Goal: Check status: Check status

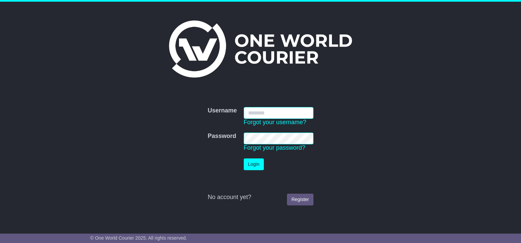
type input "**********"
click at [247, 164] on button "Login" at bounding box center [254, 164] width 20 height 12
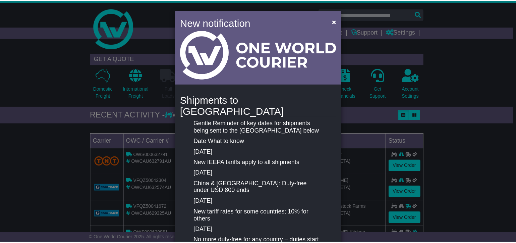
scroll to position [1, 0]
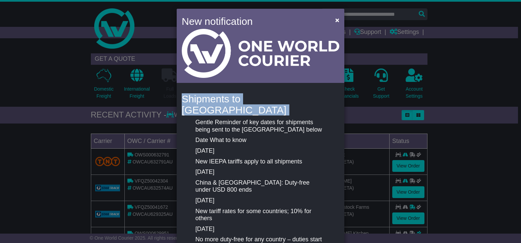
drag, startPoint x: 295, startPoint y: 98, endPoint x: 321, endPoint y: 58, distance: 47.6
click at [312, 74] on div "New notification × Shipments to the United States Gentle Reminder of key dates …" at bounding box center [261, 187] width 168 height 356
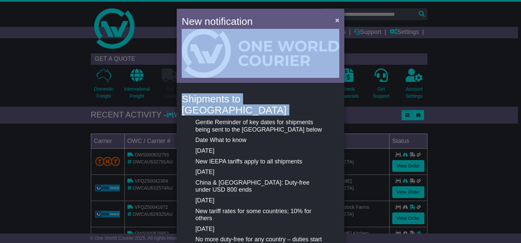
click at [335, 20] on span "×" at bounding box center [337, 20] width 4 height 8
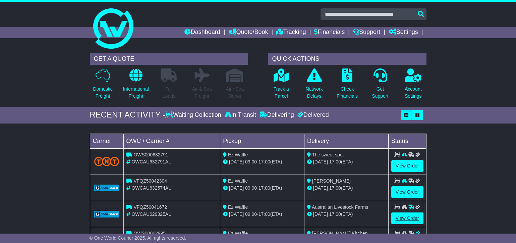
click at [408, 219] on link "View Order" at bounding box center [407, 218] width 32 height 12
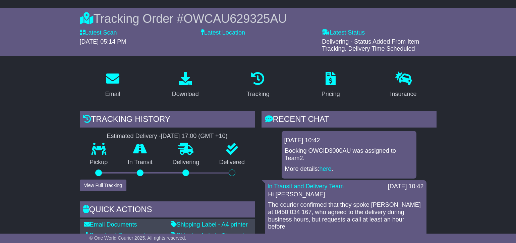
scroll to position [51, 0]
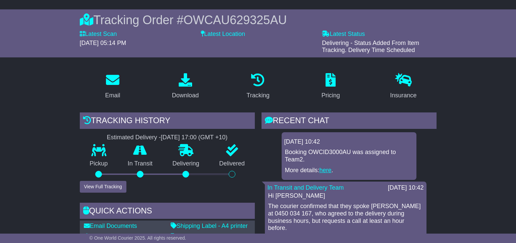
click at [327, 168] on link "here" at bounding box center [326, 170] width 12 height 7
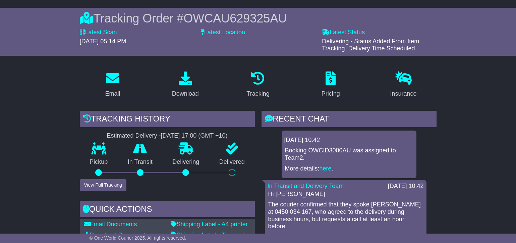
scroll to position [15, 0]
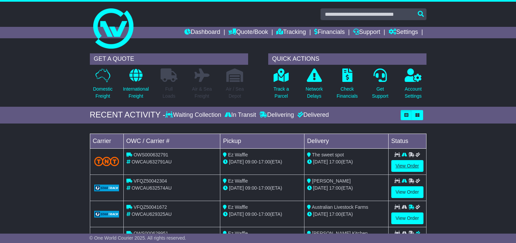
click at [404, 164] on link "View Order" at bounding box center [407, 166] width 32 height 12
click at [405, 193] on link "View Order" at bounding box center [407, 192] width 32 height 12
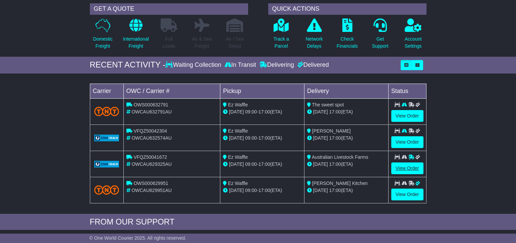
click at [412, 166] on link "View Order" at bounding box center [407, 168] width 32 height 12
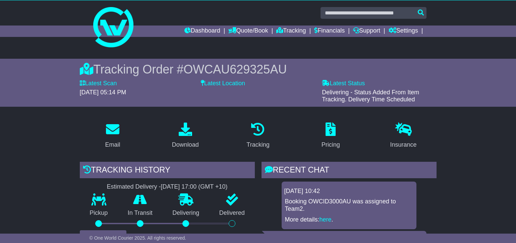
scroll to position [52, 0]
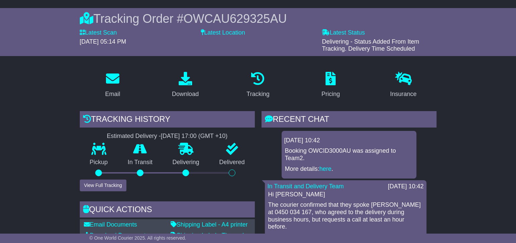
click at [101, 184] on button "View Full Tracking" at bounding box center [103, 185] width 47 height 12
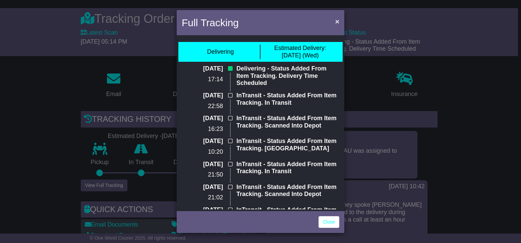
click at [336, 22] on span "×" at bounding box center [337, 21] width 4 height 8
